Goal: Information Seeking & Learning: Check status

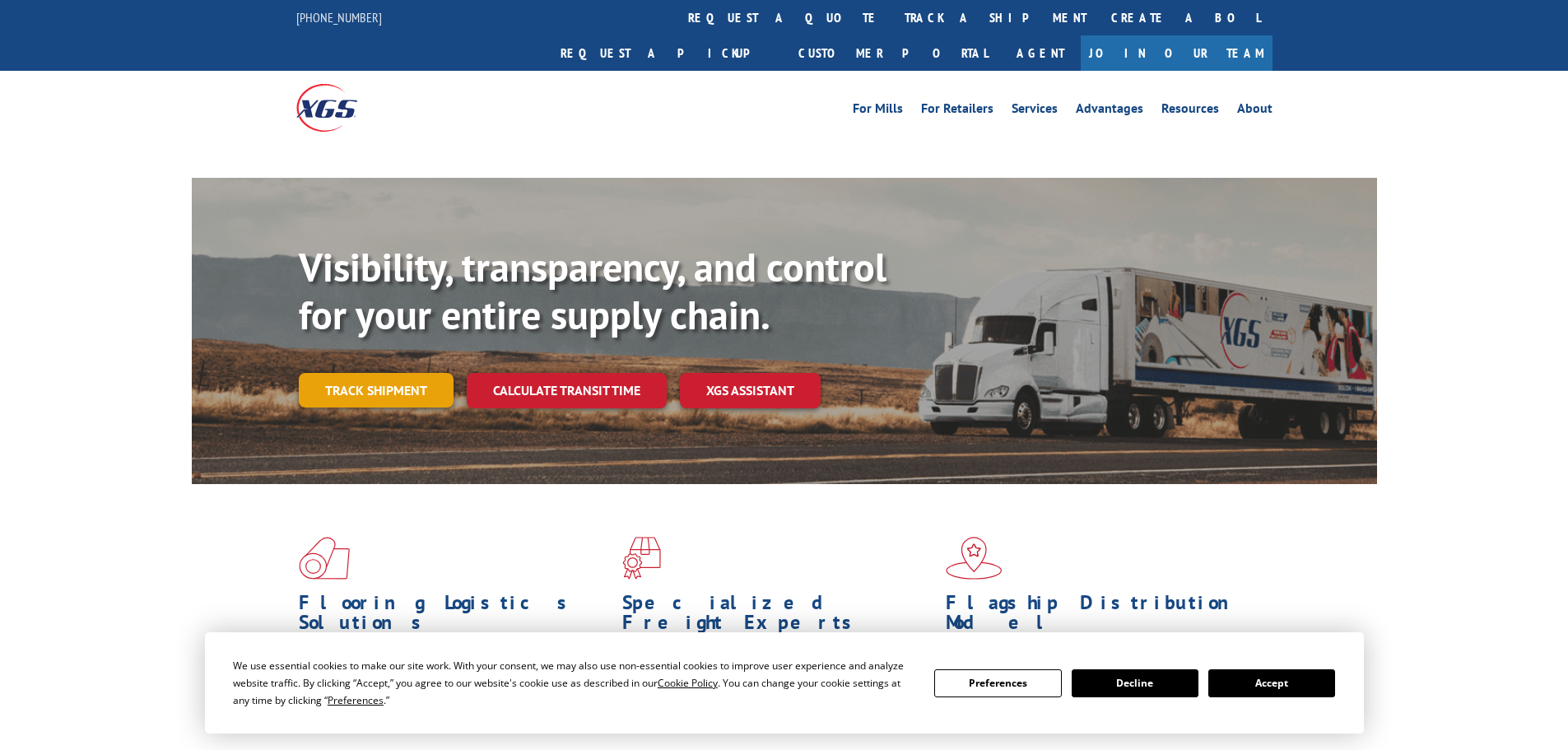
click at [413, 373] on link "Track shipment" at bounding box center [376, 390] width 154 height 35
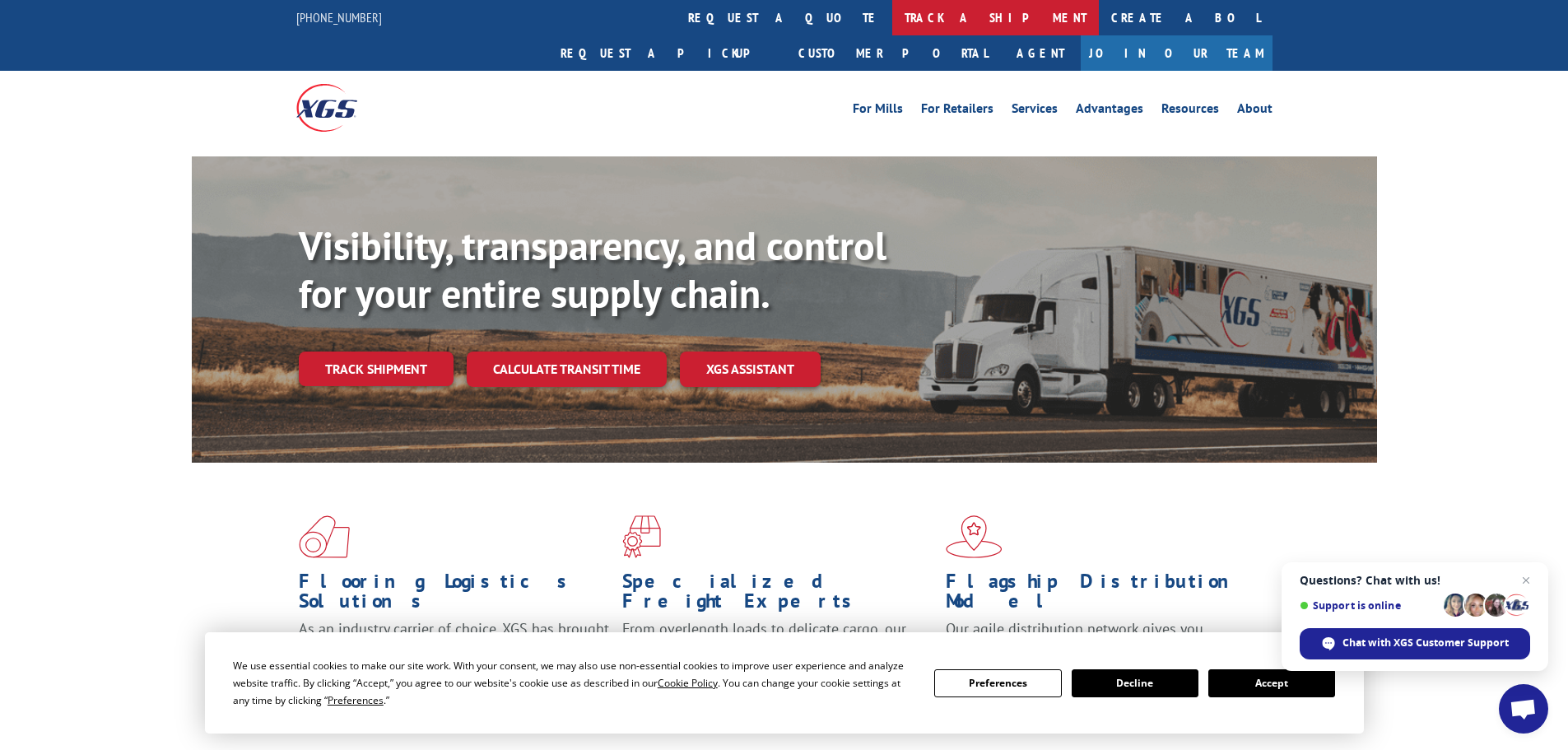
click at [892, 28] on link "track a shipment" at bounding box center [995, 17] width 206 height 35
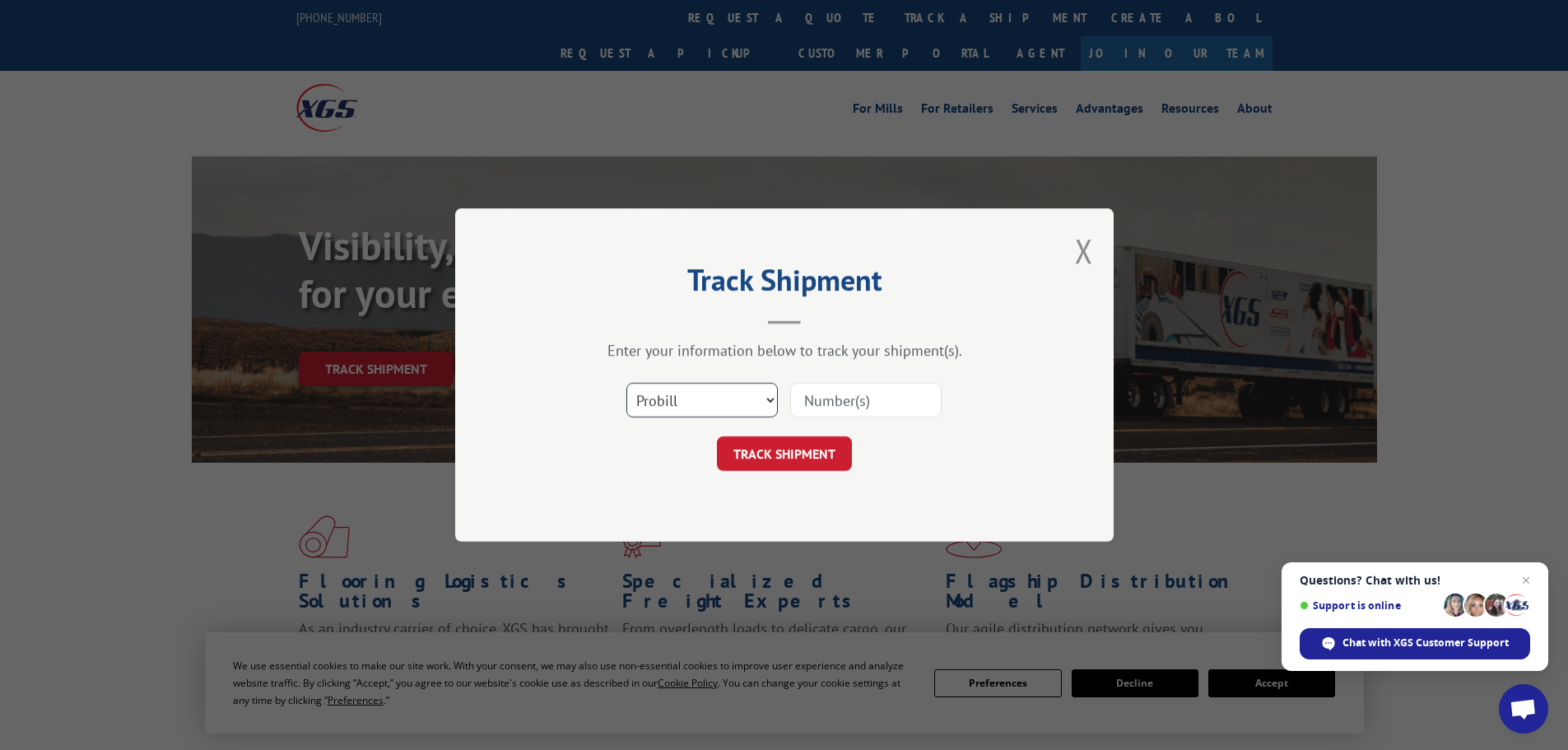
click at [693, 401] on select "Select category... Probill BOL PO" at bounding box center [702, 400] width 152 height 35
select select "po"
click at [626, 383] on select "Select category... Probill BOL PO" at bounding box center [702, 400] width 152 height 35
click at [822, 406] on input at bounding box center [866, 400] width 152 height 35
paste input "494320"
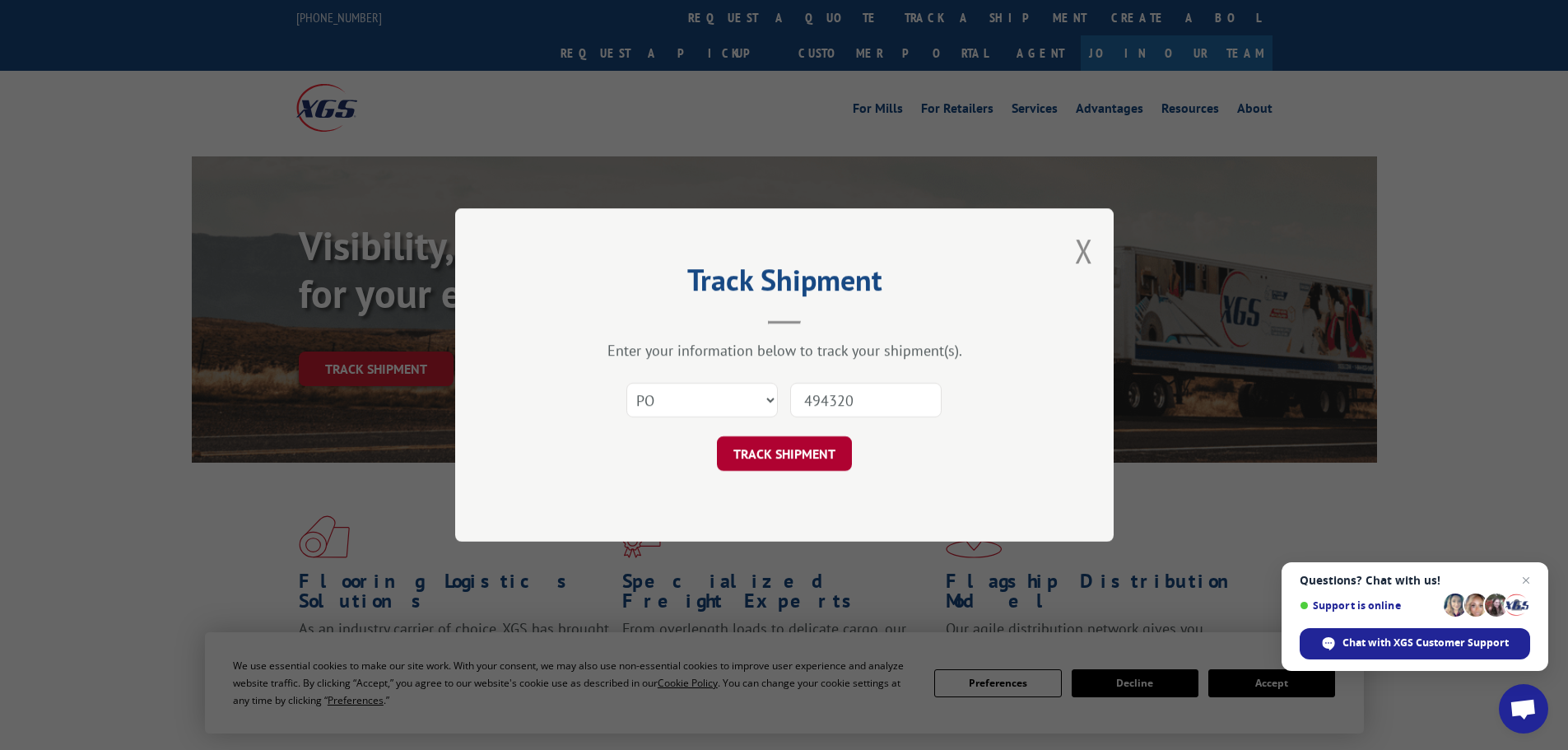
type input "494320"
click at [809, 457] on button "TRACK SHIPMENT" at bounding box center [784, 454] width 135 height 35
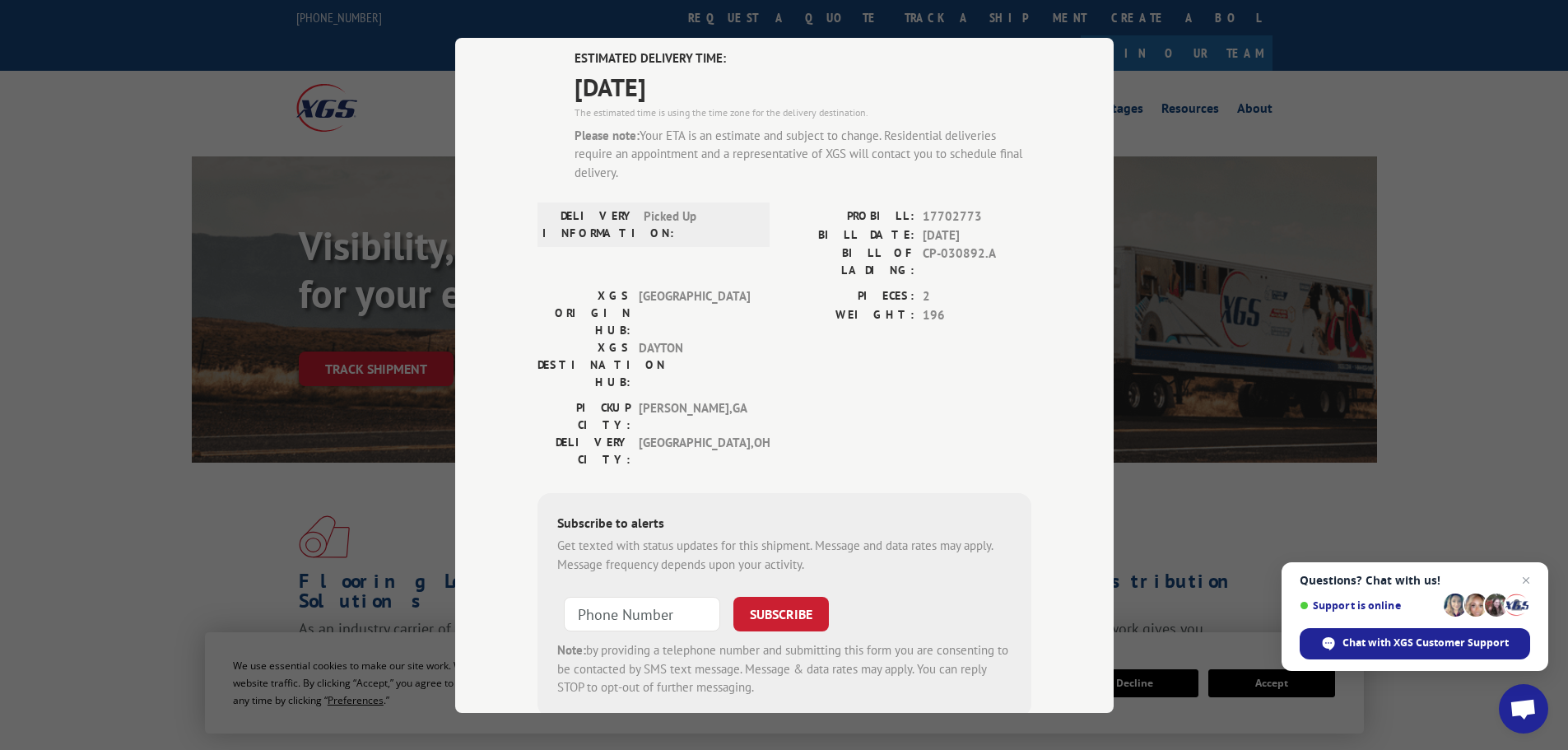
scroll to position [142, 0]
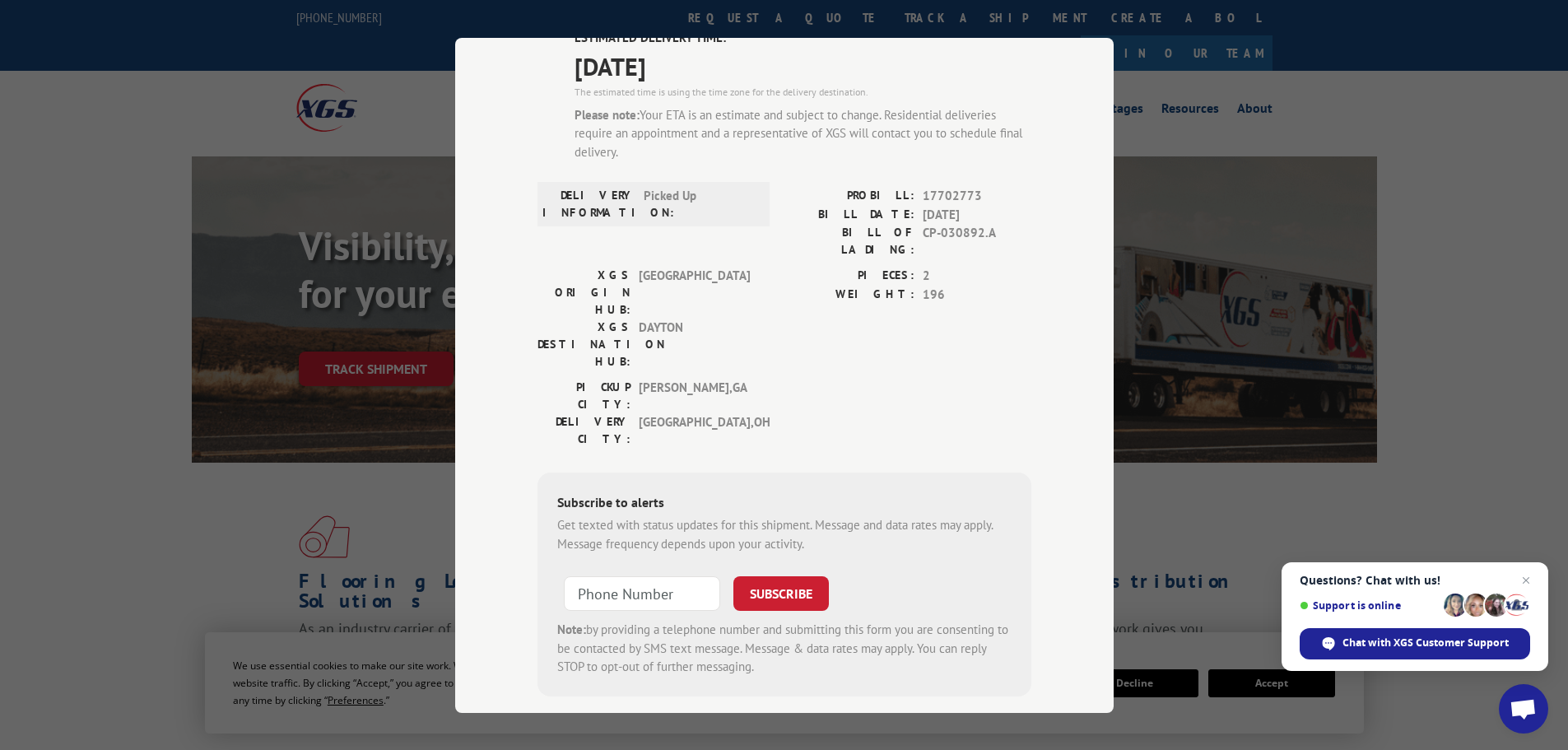
click at [247, 409] on div "Track Shipment ESTIMATED DELIVERY TIME: [DATE] The estimated time is using the …" at bounding box center [784, 375] width 1568 height 750
drag, startPoint x: 189, startPoint y: 507, endPoint x: 415, endPoint y: 399, distance: 250.5
click at [186, 514] on div "Track Shipment ESTIMATED DELIVERY TIME: [DATE] The estimated time is using the …" at bounding box center [784, 375] width 1568 height 750
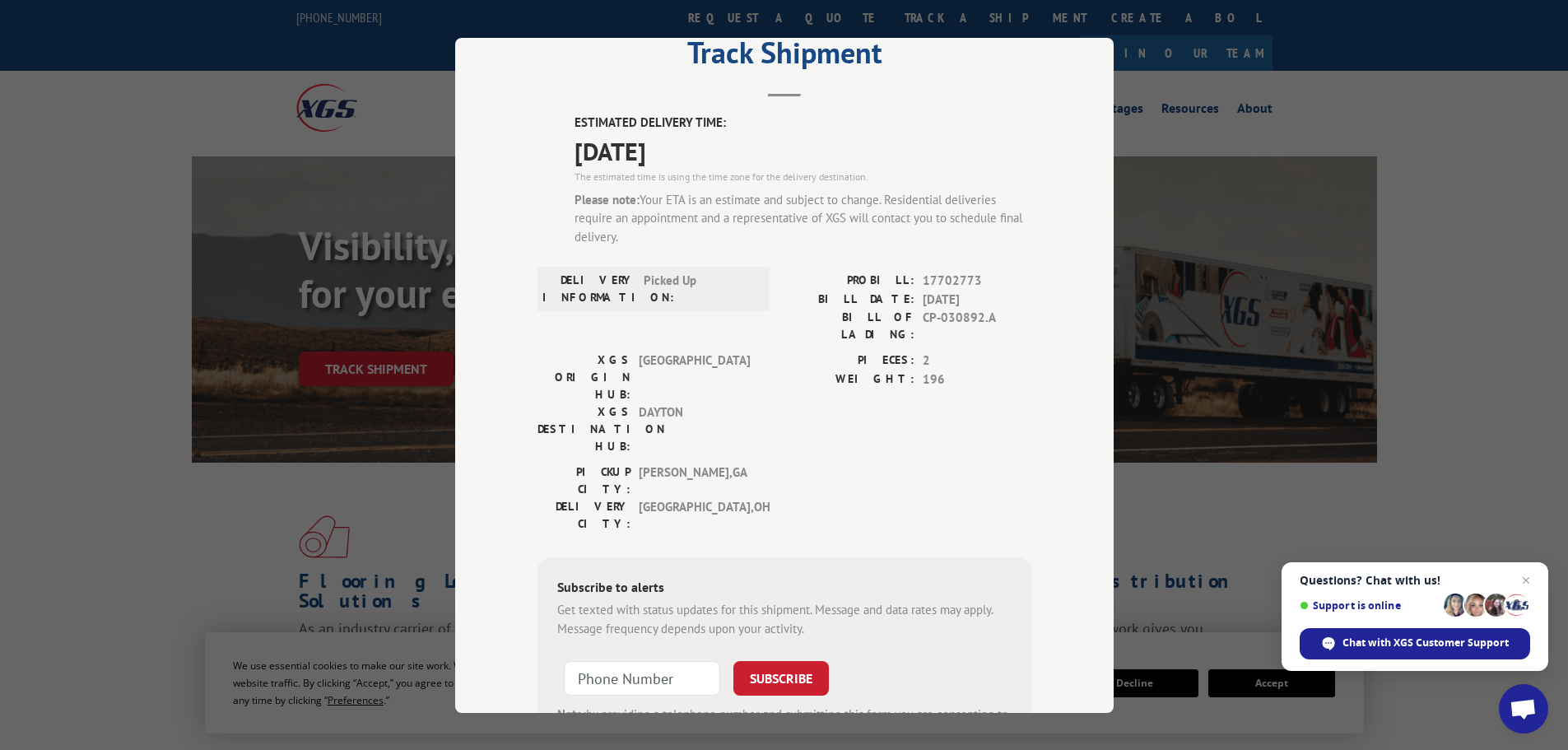
scroll to position [0, 0]
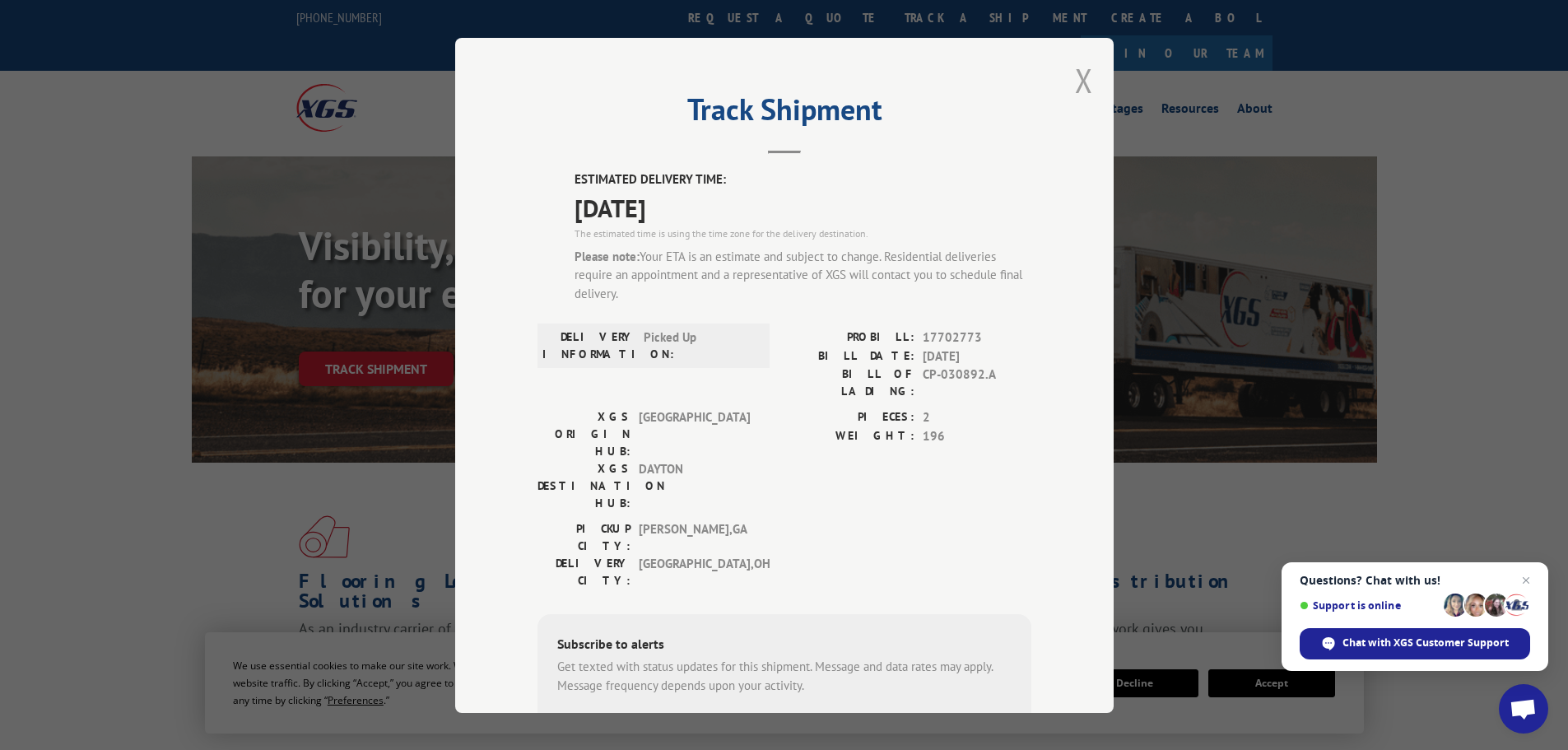
click at [1084, 82] on button "Close modal" at bounding box center [1084, 80] width 18 height 43
